Goal: Information Seeking & Learning: Learn about a topic

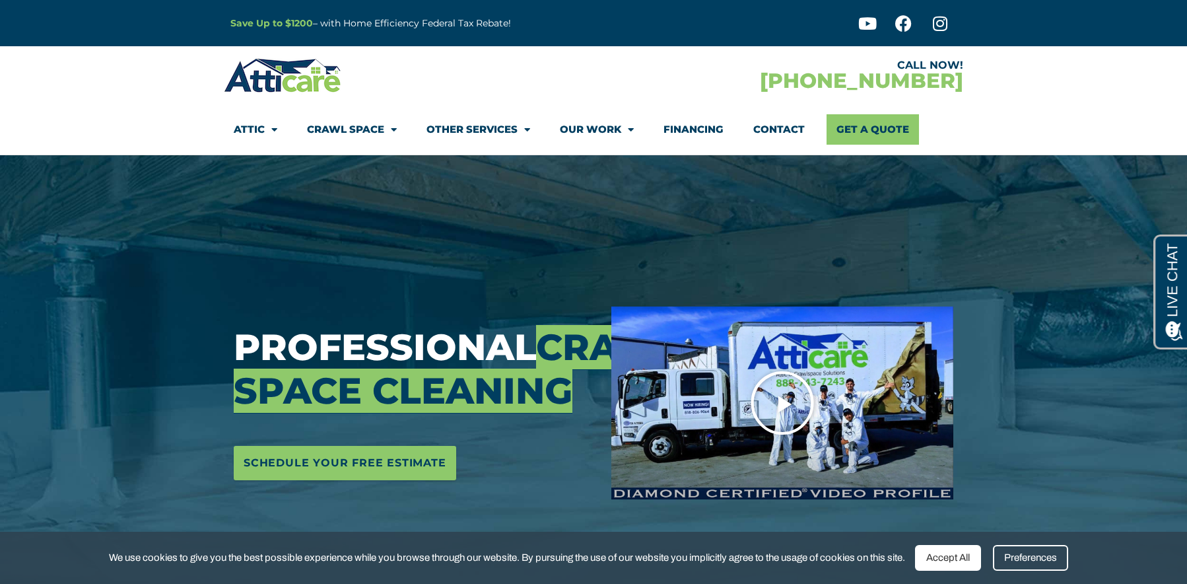
click at [794, 405] on icon "Play Video" at bounding box center [782, 403] width 66 height 66
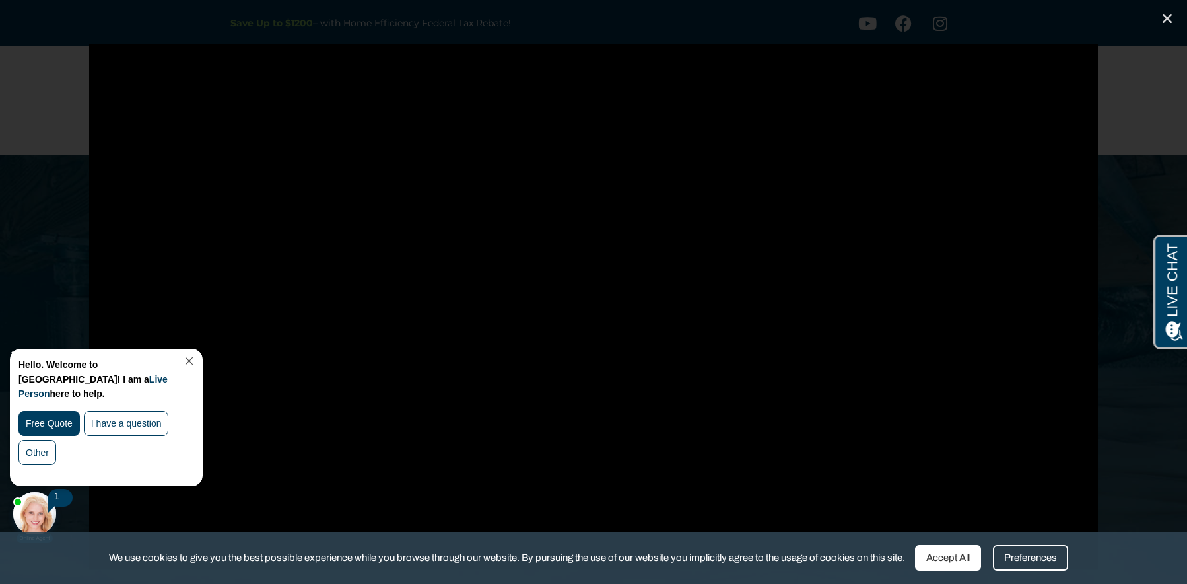
click at [1048, 557] on div "Preferences" at bounding box center [1030, 558] width 75 height 26
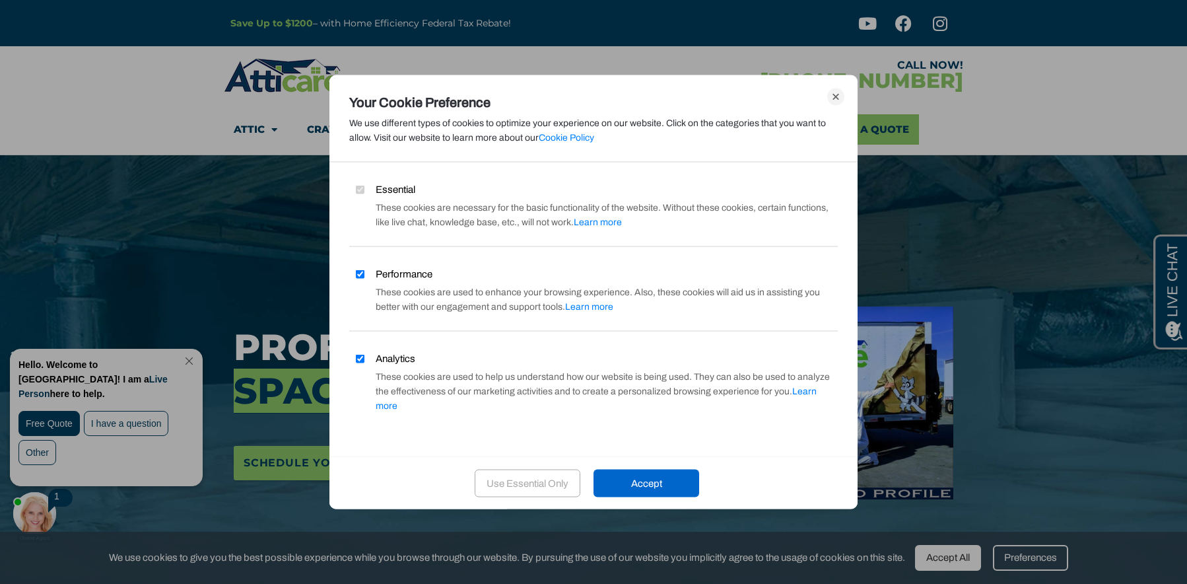
click at [356, 278] on input "Performance" at bounding box center [360, 273] width 9 height 9
checkbox input "false"
drag, startPoint x: 360, startPoint y: 363, endPoint x: 422, endPoint y: 368, distance: 62.3
click at [360, 362] on input "Analytics" at bounding box center [360, 358] width 9 height 9
checkbox input "false"
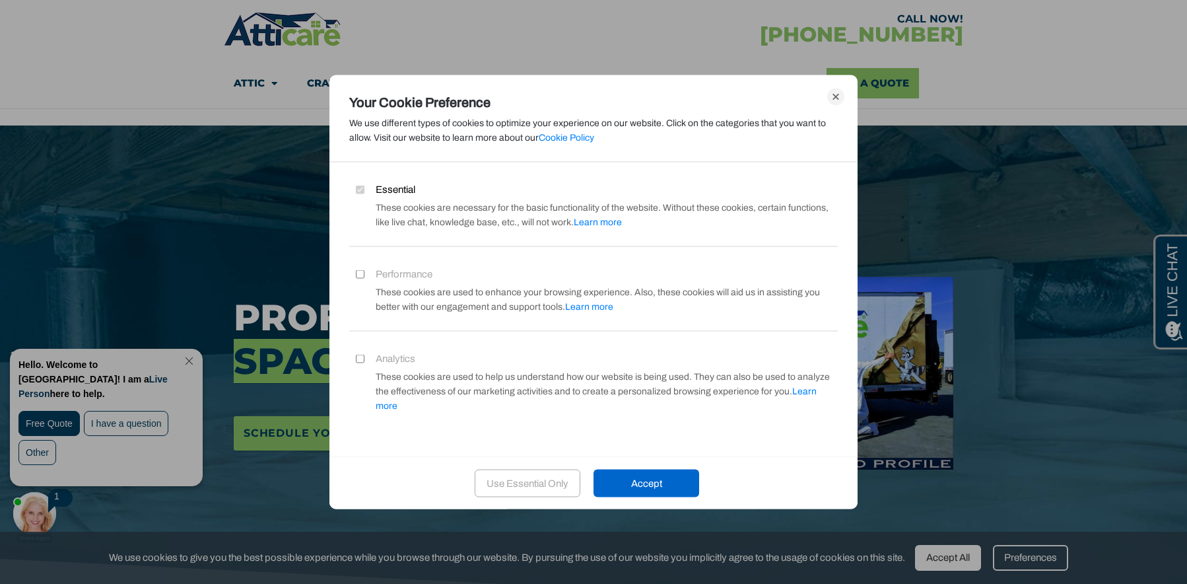
scroll to position [96, 0]
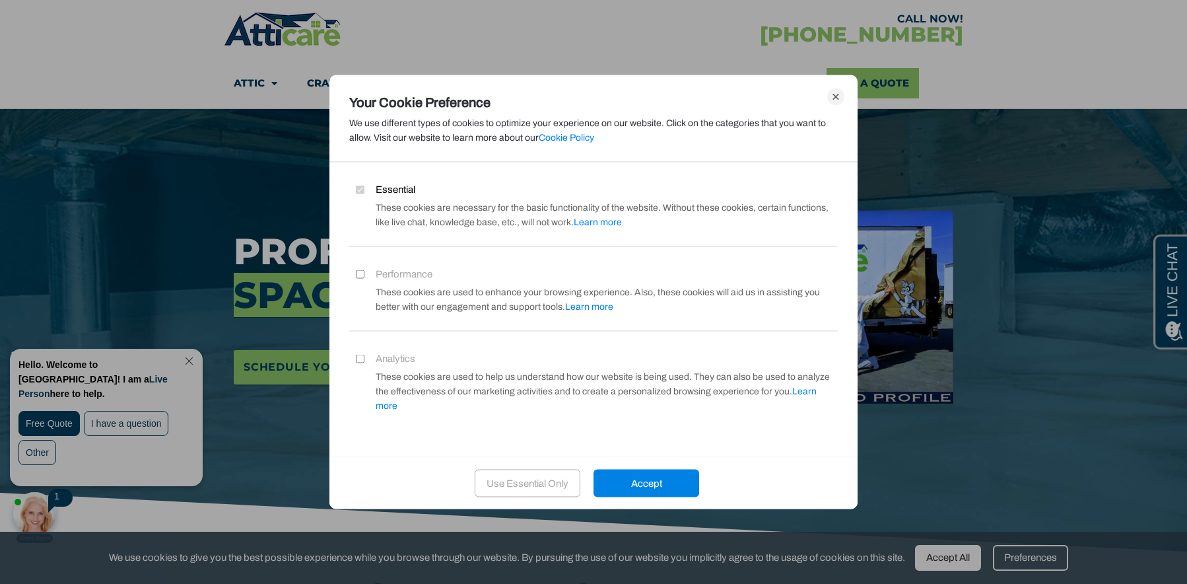
click at [660, 480] on div "Accept" at bounding box center [646, 483] width 106 height 28
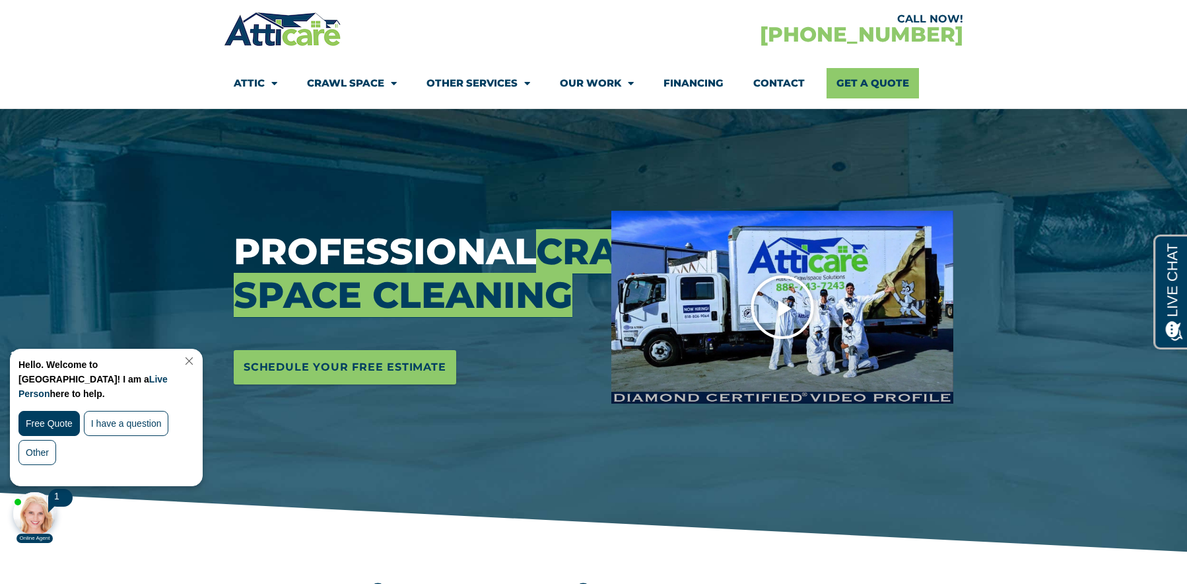
click at [776, 313] on icon "Play Video" at bounding box center [782, 307] width 66 height 66
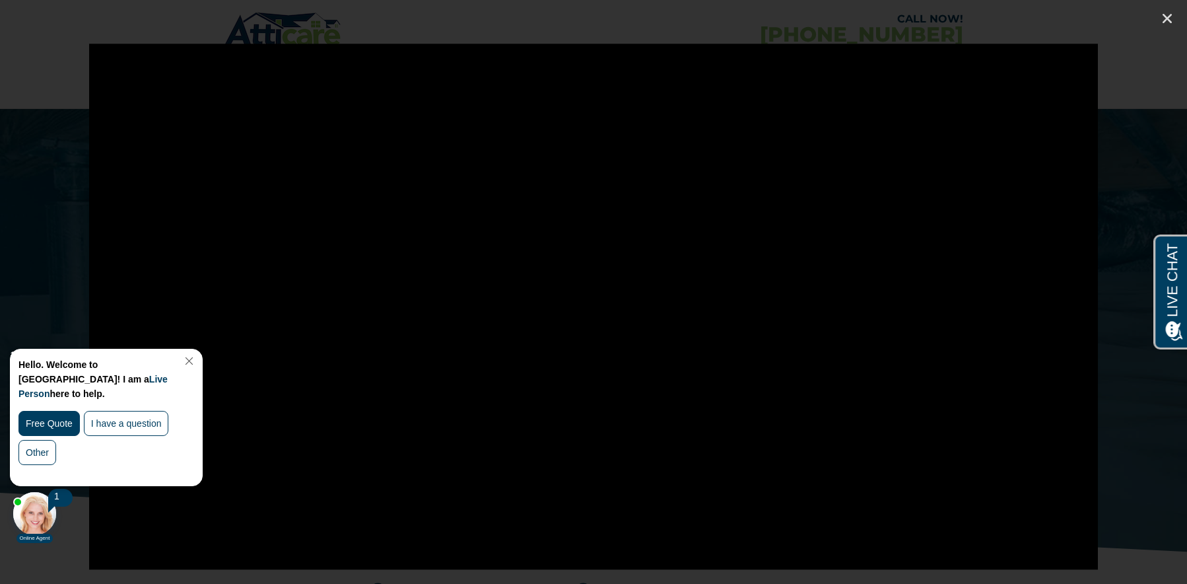
click at [110, 543] on body "1 Online Agent Close Hello. Welcome to [GEOGRAPHIC_DATA]! I am a Live Person he…" at bounding box center [112, 444] width 211 height 199
click at [1163, 13] on icon "Close (Esc)" at bounding box center [1166, 18] width 13 height 13
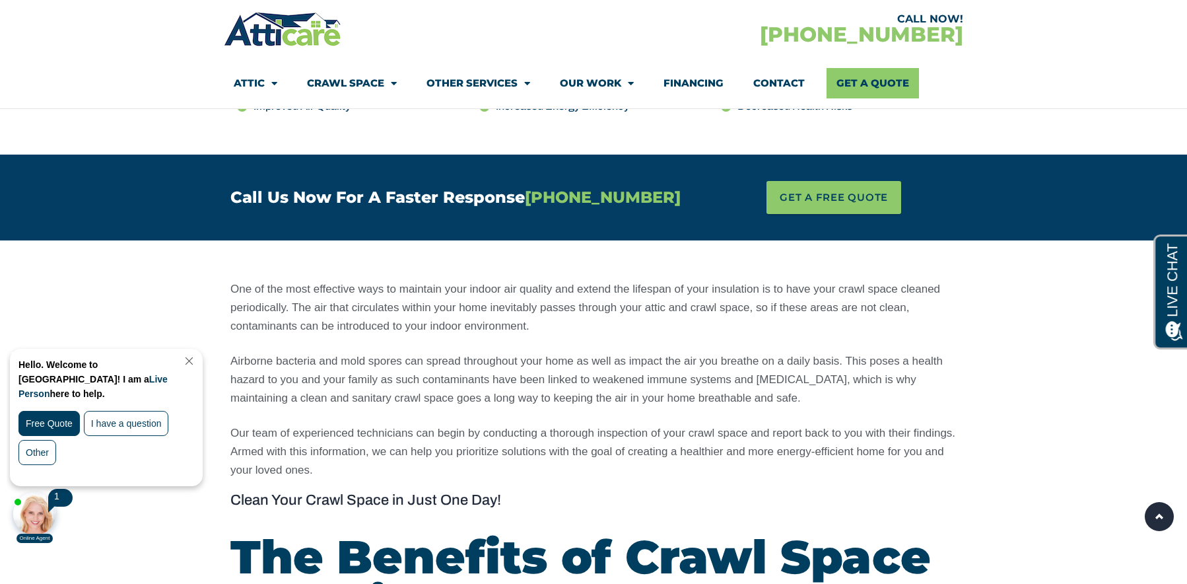
scroll to position [0, 0]
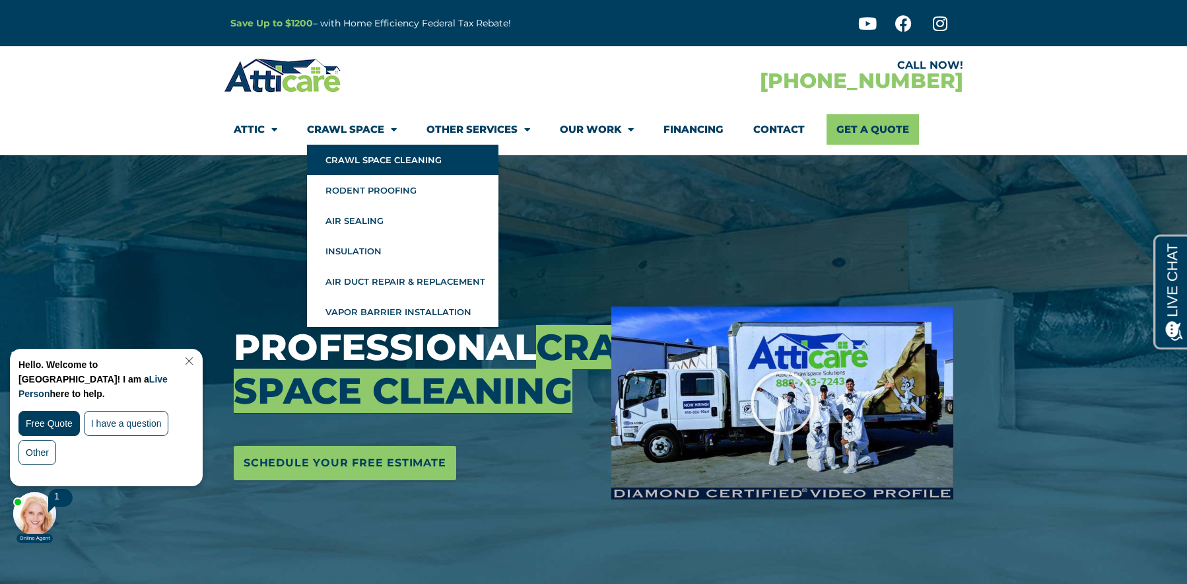
click at [397, 156] on link "Crawl Space Cleaning" at bounding box center [402, 160] width 191 height 30
